Goal: Task Accomplishment & Management: Manage account settings

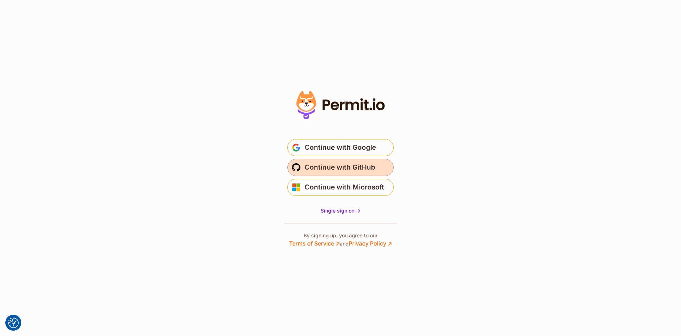
click at [327, 168] on span "Continue with GitHub" at bounding box center [340, 167] width 71 height 11
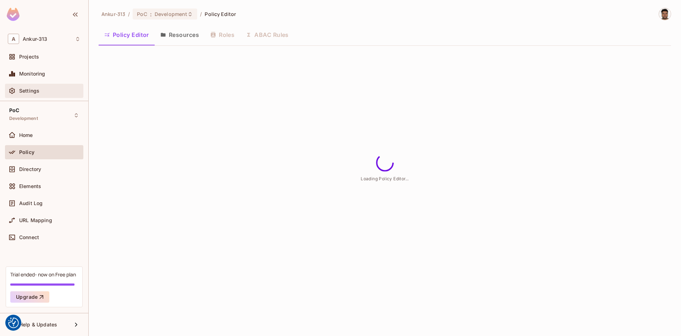
click at [28, 91] on span "Settings" at bounding box center [29, 91] width 20 height 6
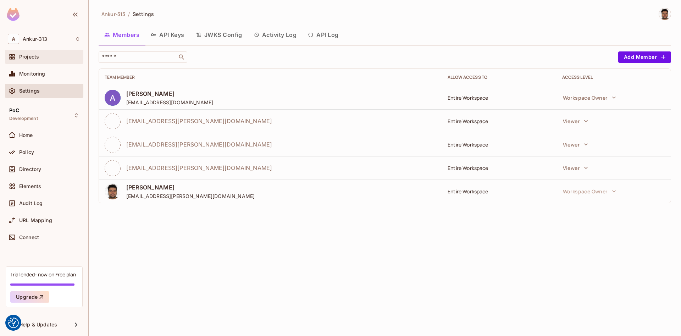
click at [28, 56] on span "Projects" at bounding box center [29, 57] width 20 height 6
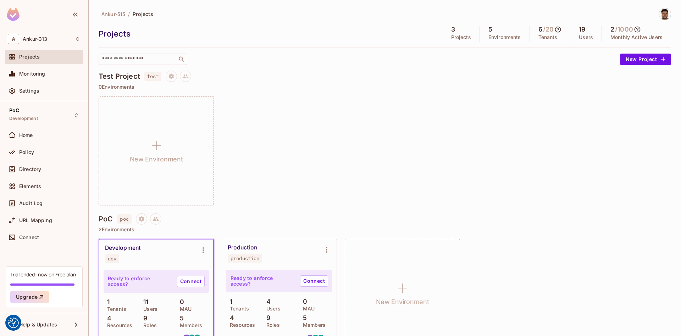
click at [328, 179] on div "New Environment" at bounding box center [385, 150] width 573 height 109
click at [291, 128] on div "New Environment" at bounding box center [385, 150] width 573 height 109
click at [174, 77] on icon "Project settings" at bounding box center [171, 75] width 5 height 5
click at [204, 100] on div "Edit Project" at bounding box center [206, 103] width 28 height 7
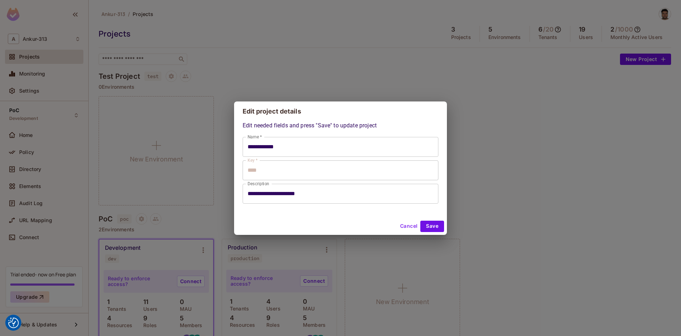
click at [413, 227] on button "Cancel" at bounding box center [409, 226] width 23 height 11
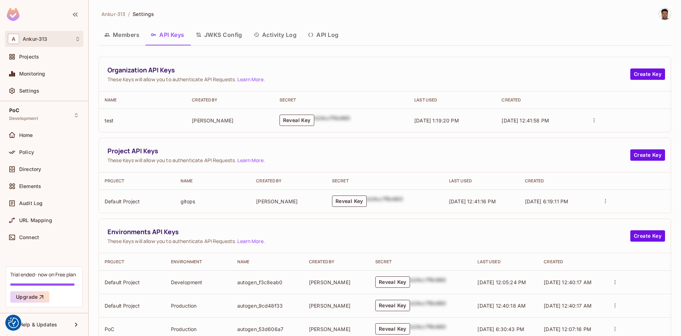
click at [78, 40] on icon at bounding box center [78, 39] width 6 height 6
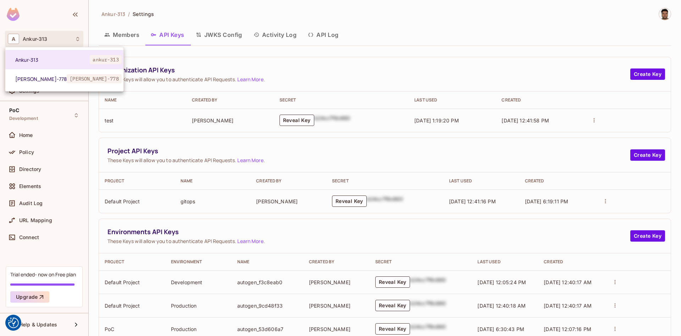
click at [226, 15] on div at bounding box center [340, 168] width 681 height 336
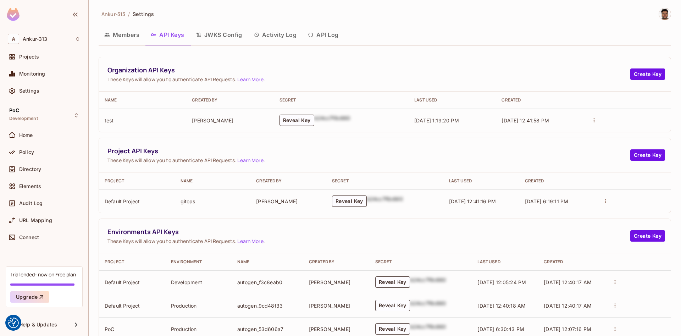
click at [423, 33] on div "Members API Keys JWKS Config Activity Log API Log" at bounding box center [385, 35] width 573 height 18
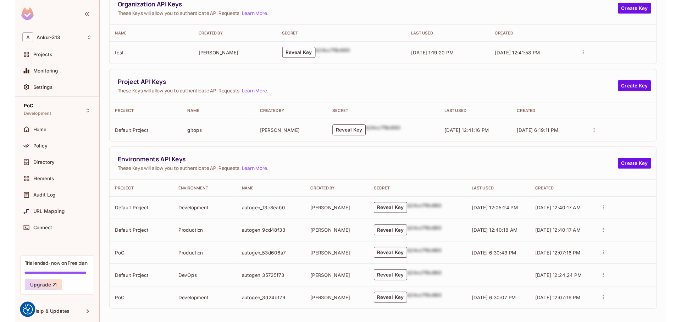
scroll to position [67, 0]
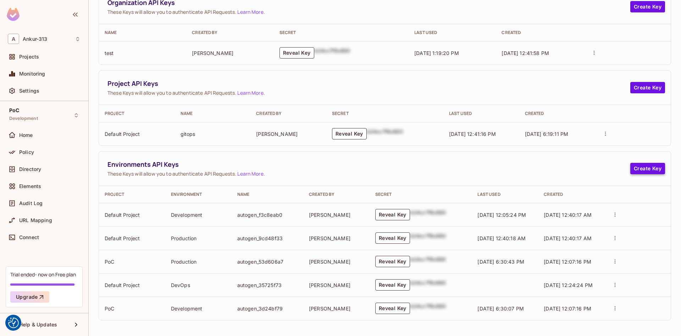
click at [655, 170] on button "Create Key" at bounding box center [648, 168] width 35 height 11
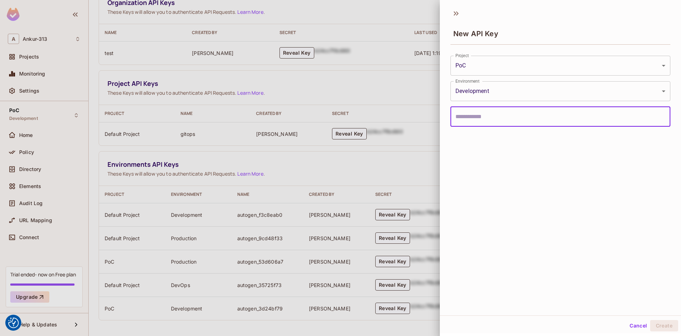
click at [471, 90] on body "We use cookies to enhance your browsing experience, serve personalized ads or c…" at bounding box center [340, 168] width 681 height 336
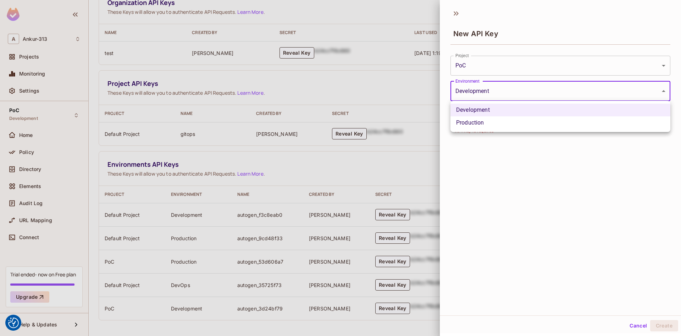
click at [477, 68] on div at bounding box center [340, 168] width 681 height 336
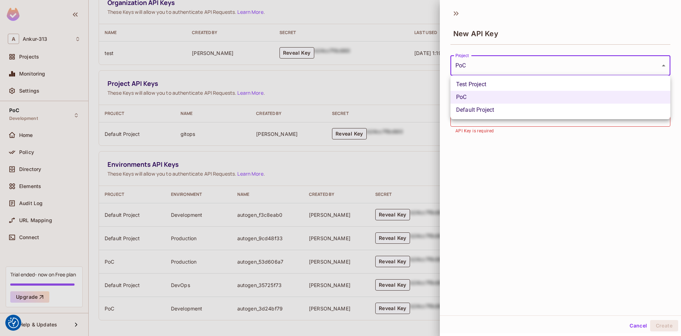
click at [477, 68] on body "We use cookies to enhance your browsing experience, serve personalized ads or c…" at bounding box center [340, 168] width 681 height 336
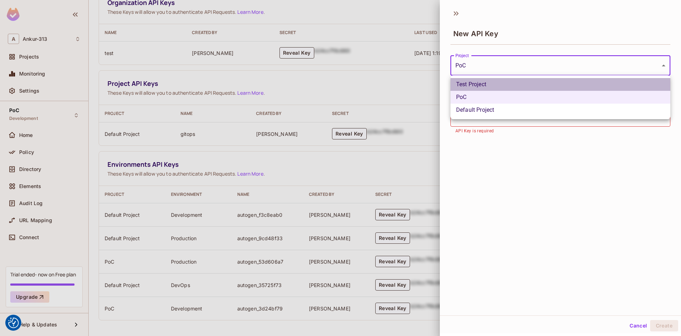
click at [478, 82] on li "Test Project" at bounding box center [561, 84] width 220 height 13
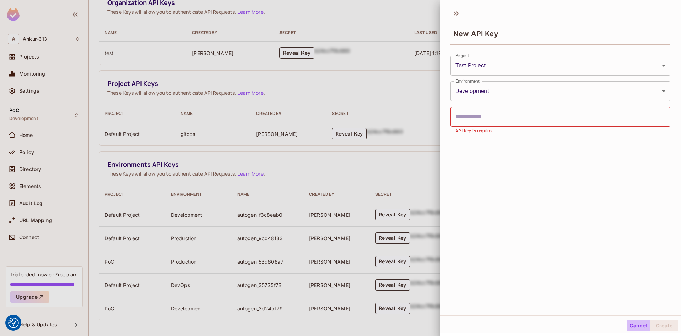
click at [640, 325] on button "Cancel" at bounding box center [638, 325] width 23 height 11
type input "**********"
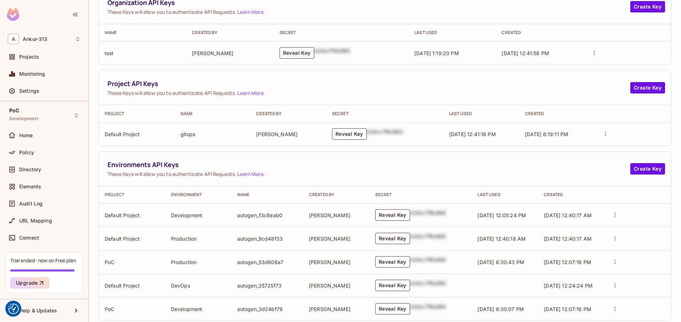
click at [303, 53] on button "Reveal Key" at bounding box center [297, 52] width 35 height 11
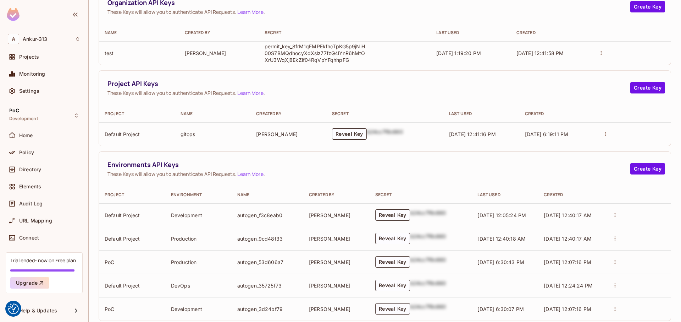
click at [331, 60] on p "permit_key_8frM1qFMPEkfhcTpKG5p9jNiH00S7BMQdhocyXdXslz77fzG4lYnR6hMtOXrU3WqXj8E…" at bounding box center [316, 53] width 103 height 20
click at [401, 57] on td "permit_key_8frM1qFMPEkfhcTpKG5p9jNiH00S7BMQdhocyXdXslz77fzG4lYnR6hMtOXrU3WqXj8E…" at bounding box center [345, 52] width 172 height 23
